Goal: Find specific page/section: Find specific page/section

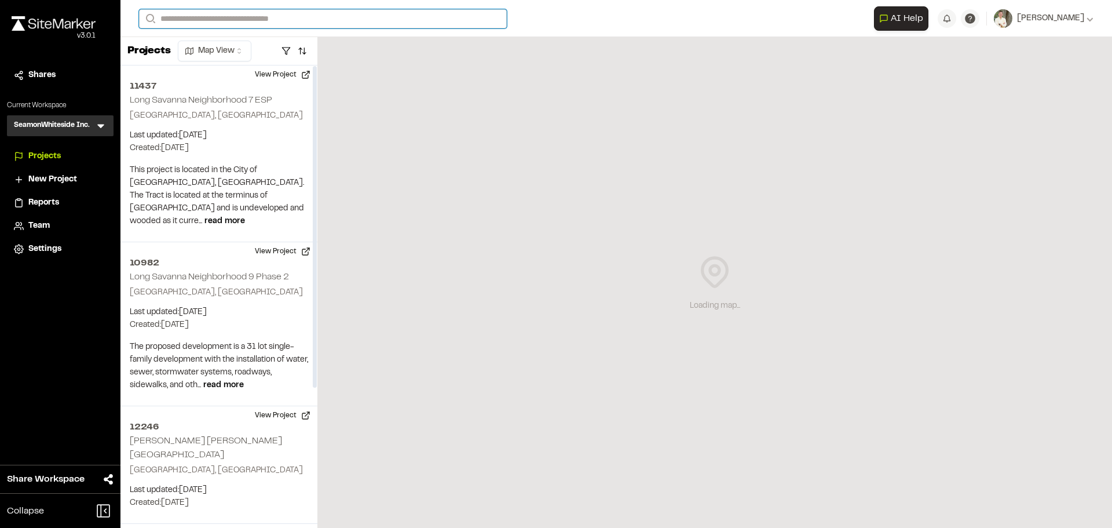
click at [263, 18] on input "Search" at bounding box center [323, 18] width 368 height 19
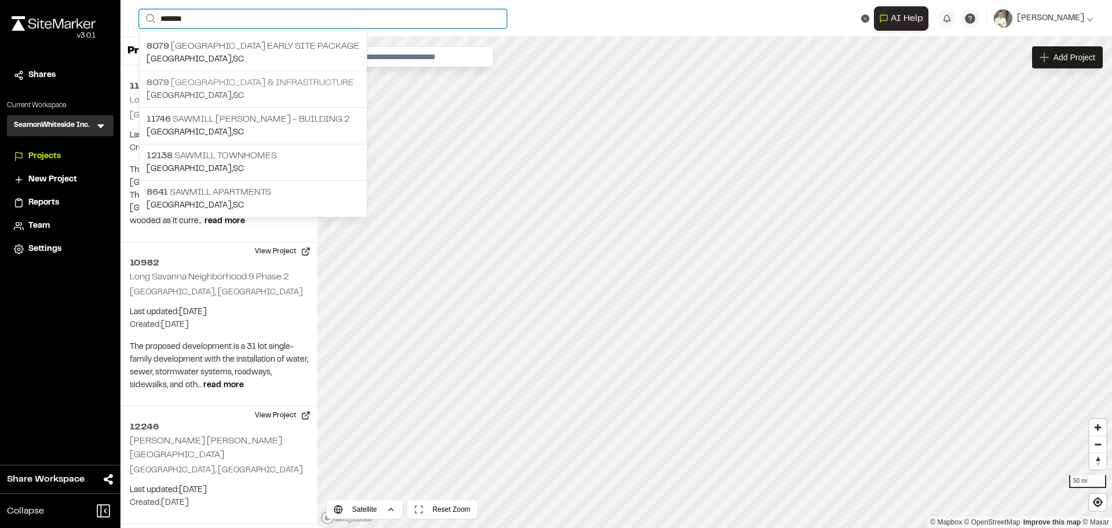
type input "*******"
click at [276, 80] on p "[STREET_ADDRESS] & Infrastructure" at bounding box center [253, 83] width 213 height 14
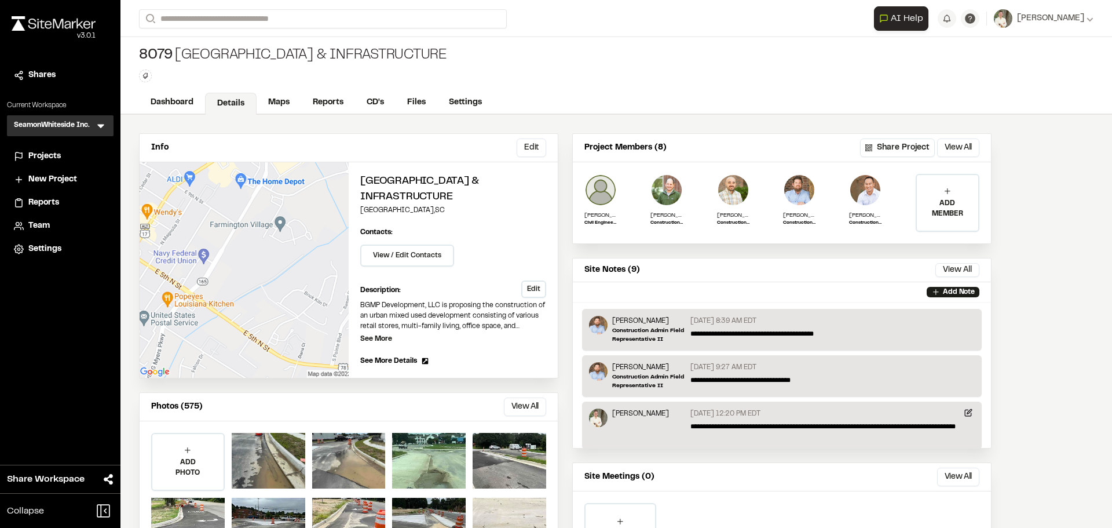
scroll to position [58, 0]
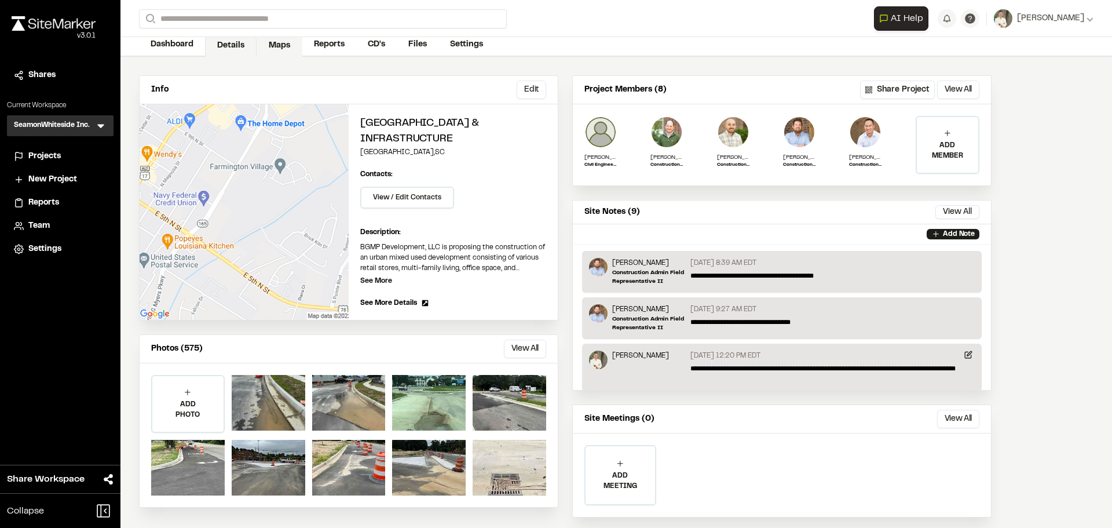
click at [278, 44] on link "Maps" at bounding box center [280, 46] width 46 height 22
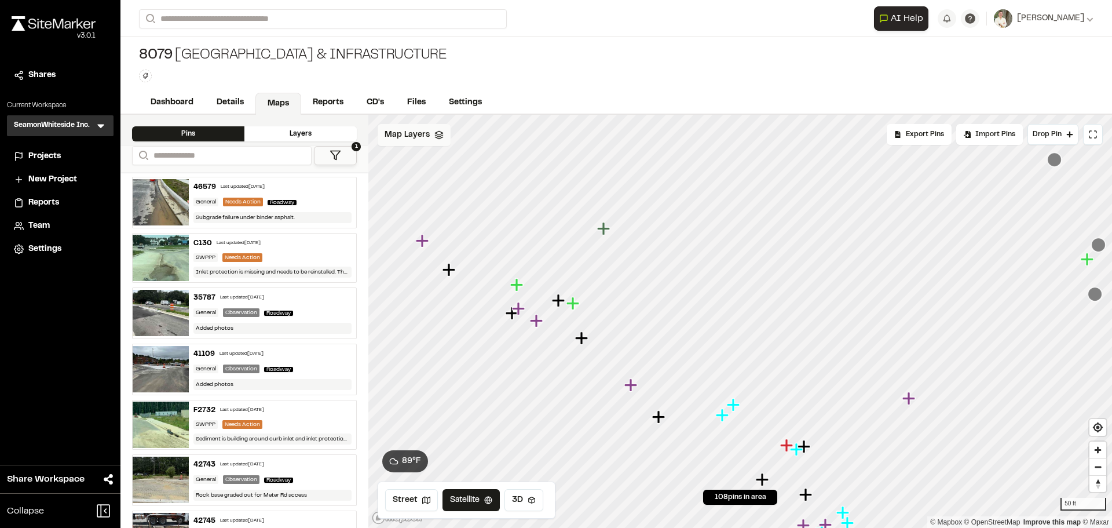
click at [420, 143] on div "Map Layers" at bounding box center [414, 135] width 73 height 22
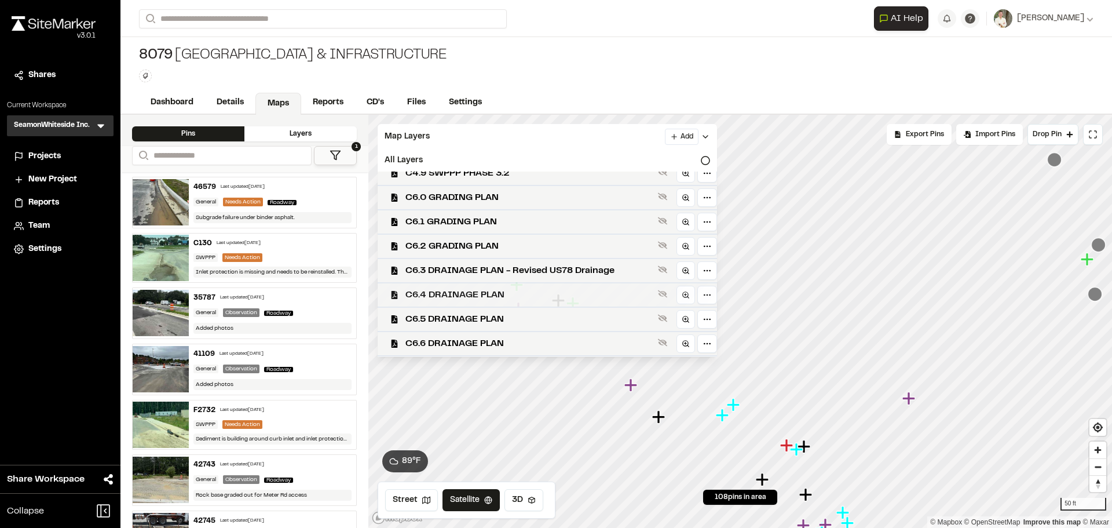
scroll to position [347, 0]
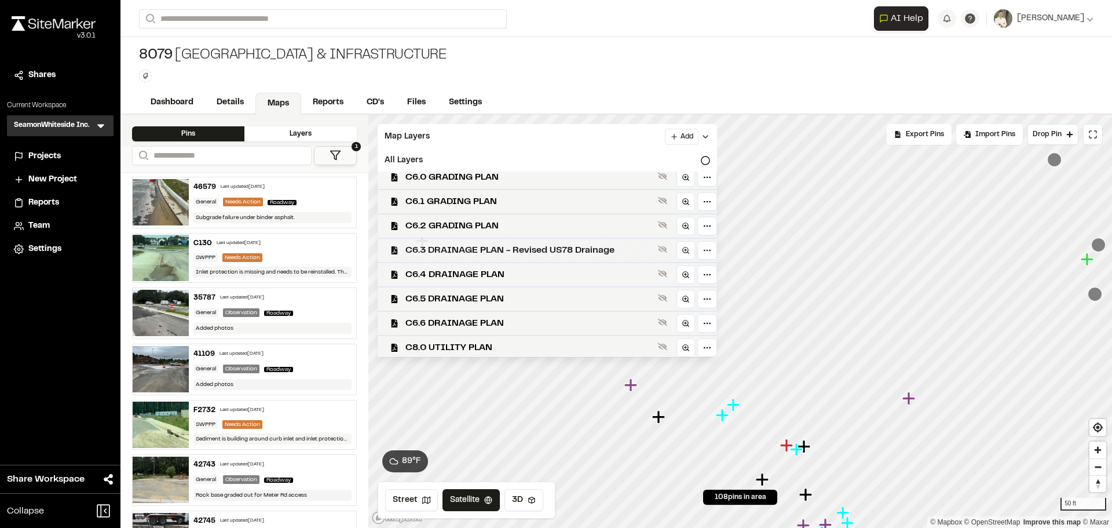
click at [534, 251] on span "C6.3 DRAINAGE PLAN - Revised US78 Drainage" at bounding box center [529, 250] width 248 height 14
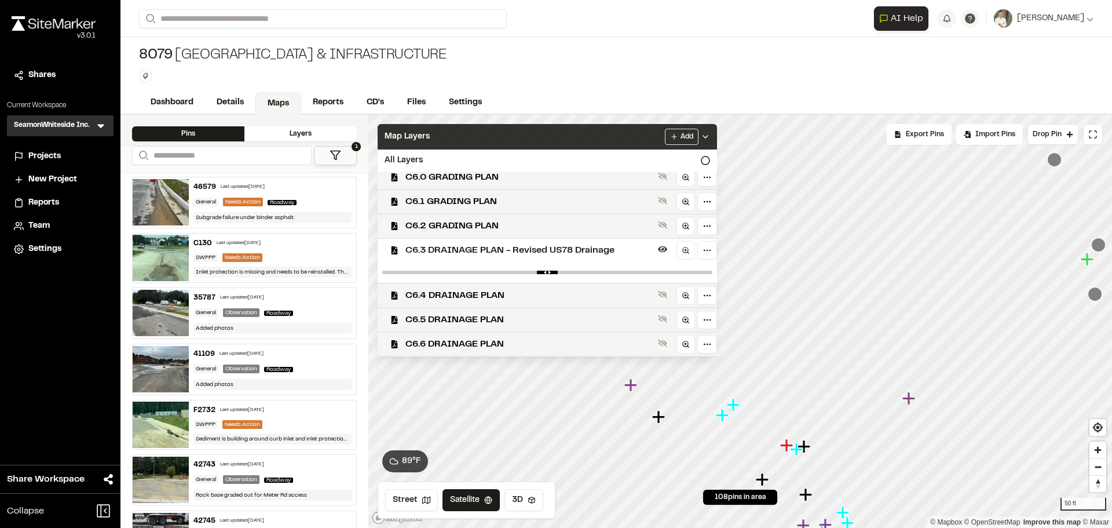
click at [682, 129] on div "Add" at bounding box center [687, 137] width 45 height 16
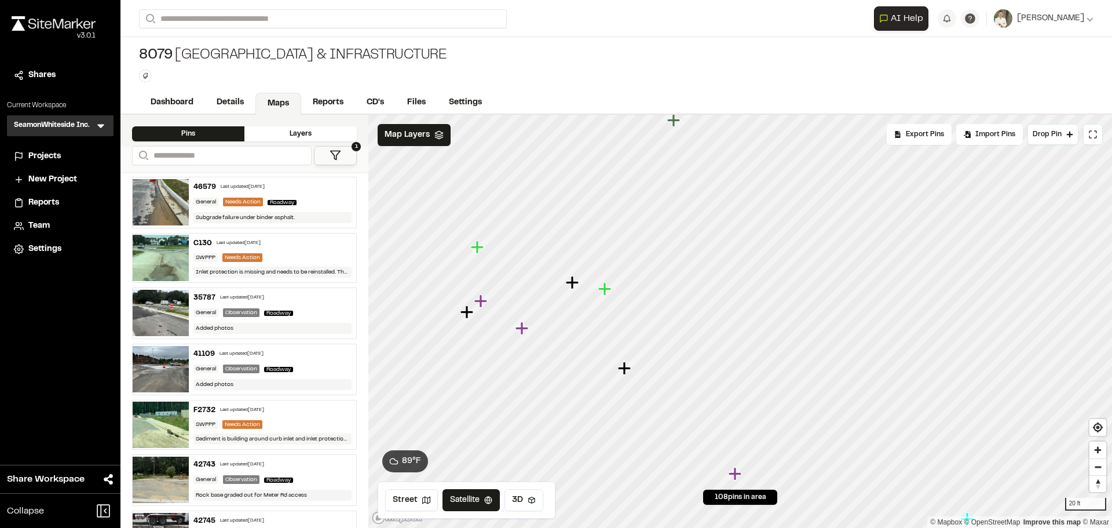
click at [575, 283] on icon "Map marker" at bounding box center [572, 282] width 13 height 13
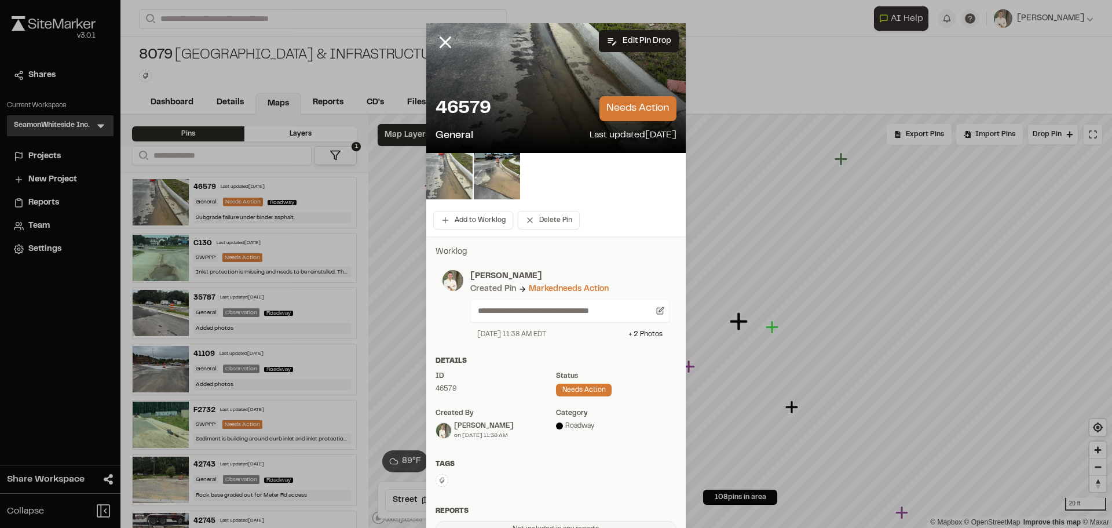
click at [460, 174] on img at bounding box center [449, 176] width 46 height 46
